Goal: Information Seeking & Learning: Learn about a topic

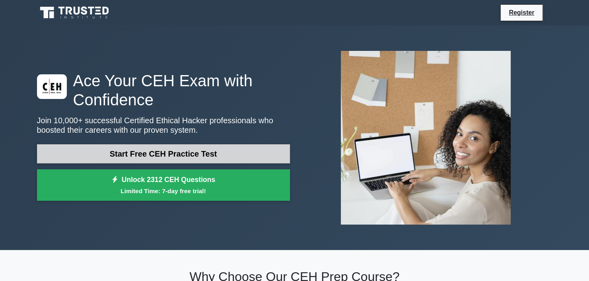
click at [163, 151] on link "Start Free CEH Practice Test" at bounding box center [163, 153] width 253 height 19
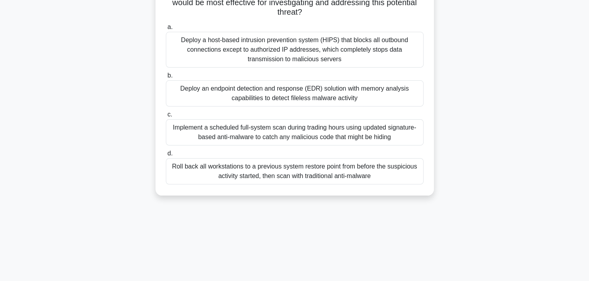
scroll to position [127, 0]
click at [235, 141] on div "Implement a scheduled full-system scan during trading hours using updated signa…" at bounding box center [295, 131] width 258 height 26
click at [166, 116] on input "c. Implement a scheduled full-system scan during trading hours using updated si…" at bounding box center [166, 113] width 0 height 5
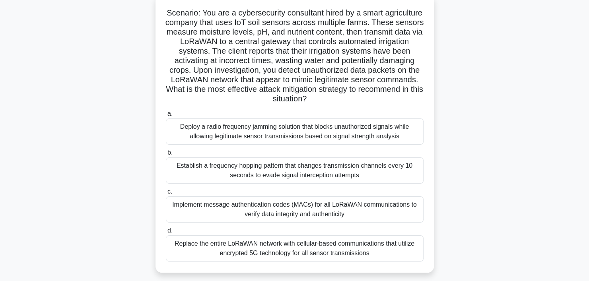
scroll to position [54, 0]
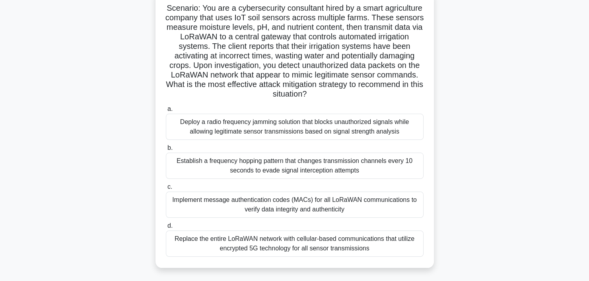
click at [237, 130] on div "Deploy a radio frequency jamming solution that blocks unauthorized signals whil…" at bounding box center [295, 127] width 258 height 26
click at [166, 112] on input "a. Deploy a radio frequency jamming solution that blocks unauthorized signals w…" at bounding box center [166, 109] width 0 height 5
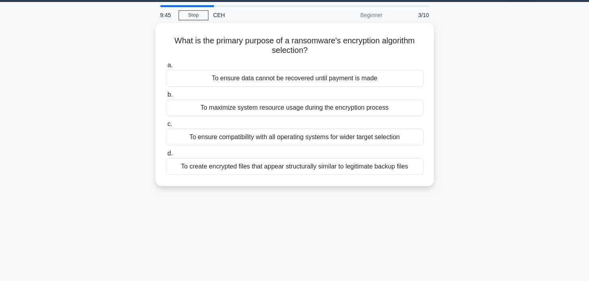
scroll to position [0, 0]
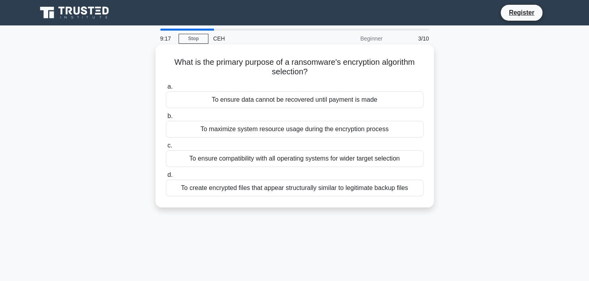
click at [254, 123] on div "To maximize system resource usage during the encryption process" at bounding box center [295, 129] width 258 height 17
click at [166, 119] on input "b. To maximize system resource usage during the encryption process" at bounding box center [166, 116] width 0 height 5
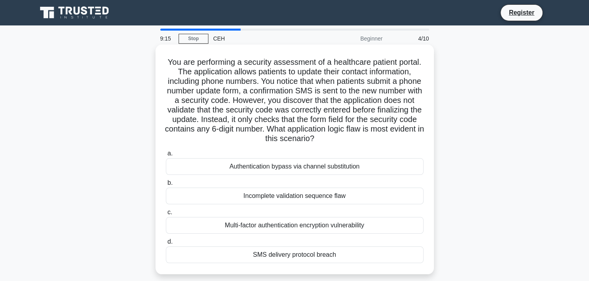
click at [266, 192] on div "Incomplete validation sequence flaw" at bounding box center [295, 196] width 258 height 17
click at [166, 186] on input "b. Incomplete validation sequence flaw" at bounding box center [166, 183] width 0 height 5
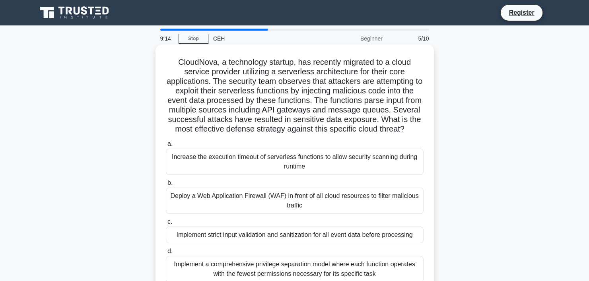
click at [251, 243] on div "Implement strict input validation and sanitization for all event data before pr…" at bounding box center [295, 235] width 258 height 17
click at [166, 225] on input "c. Implement strict input validation and sanitization for all event data before…" at bounding box center [166, 221] width 0 height 5
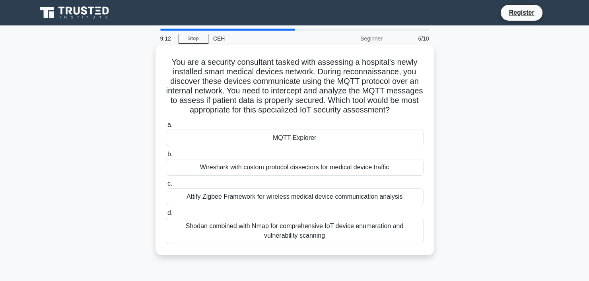
click at [248, 244] on div "Shodan combined with Nmap for comprehensive IoT device enumeration and vulnerab…" at bounding box center [295, 231] width 258 height 26
click at [166, 216] on input "d. Shodan combined with Nmap for comprehensive IoT device enumeration and vulne…" at bounding box center [166, 213] width 0 height 5
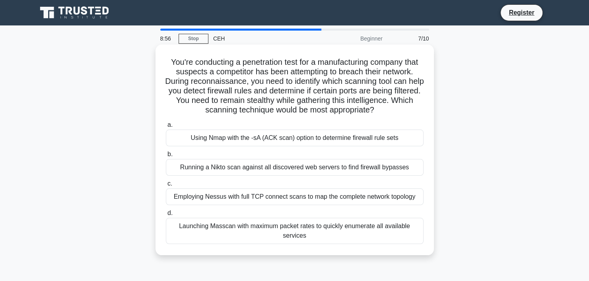
click at [266, 144] on div "Using Nmap with the -sA (ACK scan) option to determine firewall rule sets" at bounding box center [295, 138] width 258 height 17
click at [166, 128] on input "a. Using Nmap with the -sA (ACK scan) option to determine firewall rule sets" at bounding box center [166, 124] width 0 height 5
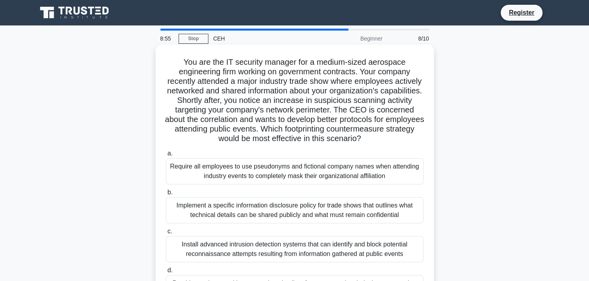
click at [273, 214] on div "Implement a specific information disclosure policy for trade shows that outline…" at bounding box center [295, 210] width 258 height 26
click at [166, 195] on input "b. Implement a specific information disclosure policy for trade shows that outl…" at bounding box center [166, 192] width 0 height 5
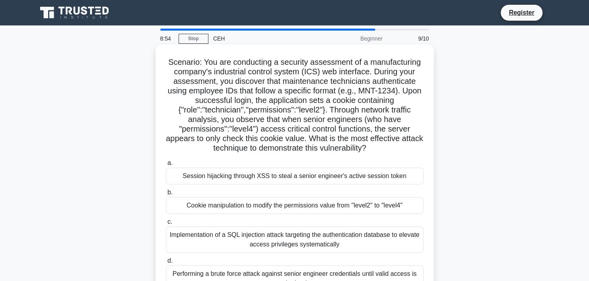
click at [264, 245] on div "Implementation of a SQL injection attack targeting the authentication database …" at bounding box center [295, 240] width 258 height 26
click at [166, 225] on input "c. Implementation of a SQL injection attack targeting the authentication databa…" at bounding box center [166, 221] width 0 height 5
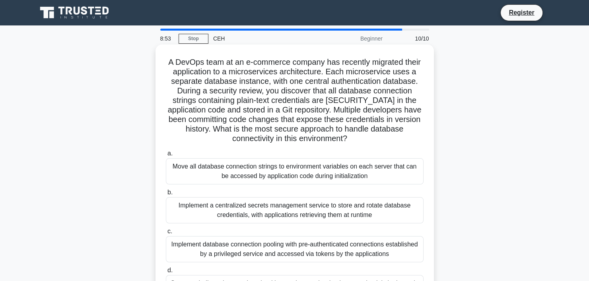
click at [263, 256] on div "Implement database connection pooling with pre-authenticated connections establ…" at bounding box center [295, 249] width 258 height 26
click at [166, 234] on input "c. Implement database connection pooling with pre-authenticated connections est…" at bounding box center [166, 231] width 0 height 5
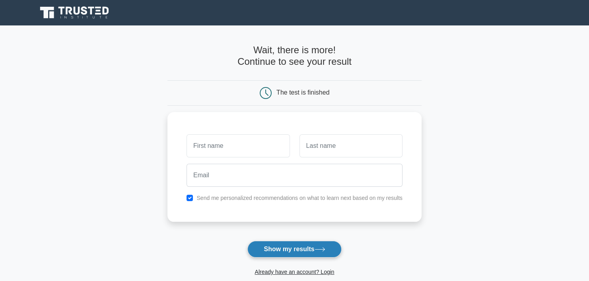
click at [271, 244] on button "Show my results" at bounding box center [294, 249] width 94 height 17
